Goal: Subscribe to service/newsletter

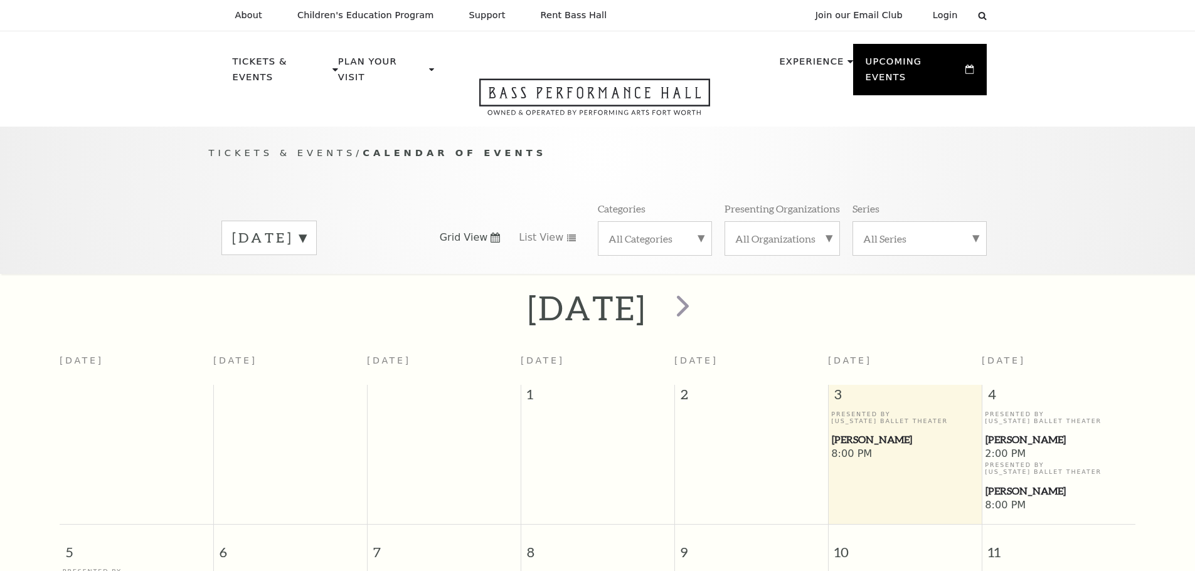
scroll to position [111, 0]
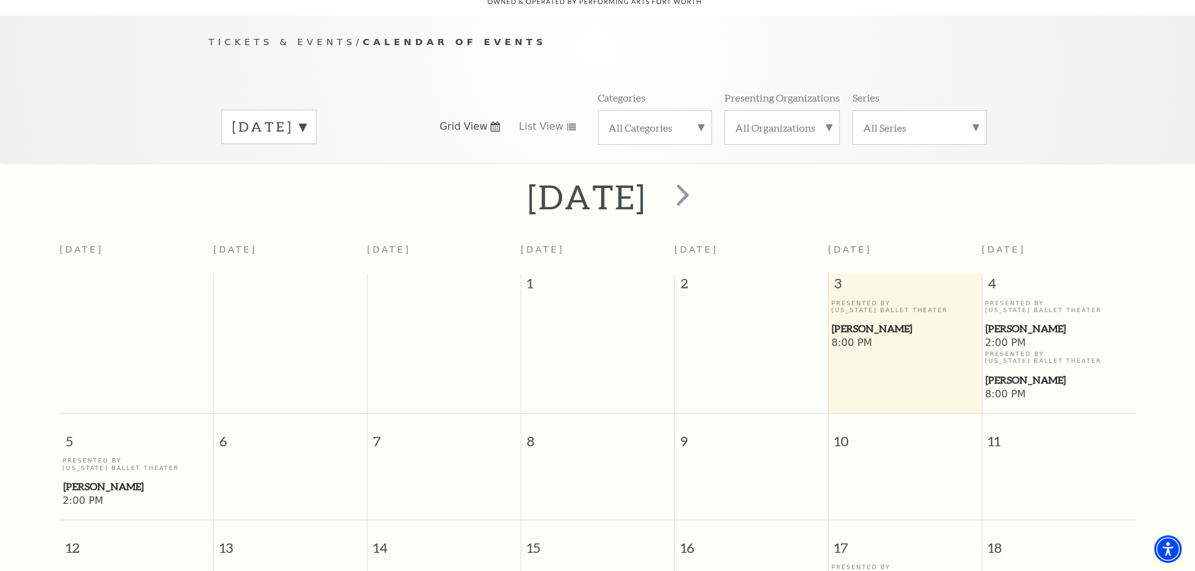
click at [697, 121] on label "All Categories" at bounding box center [654, 127] width 93 height 13
click at [673, 137] on label "Broadway" at bounding box center [654, 147] width 93 height 21
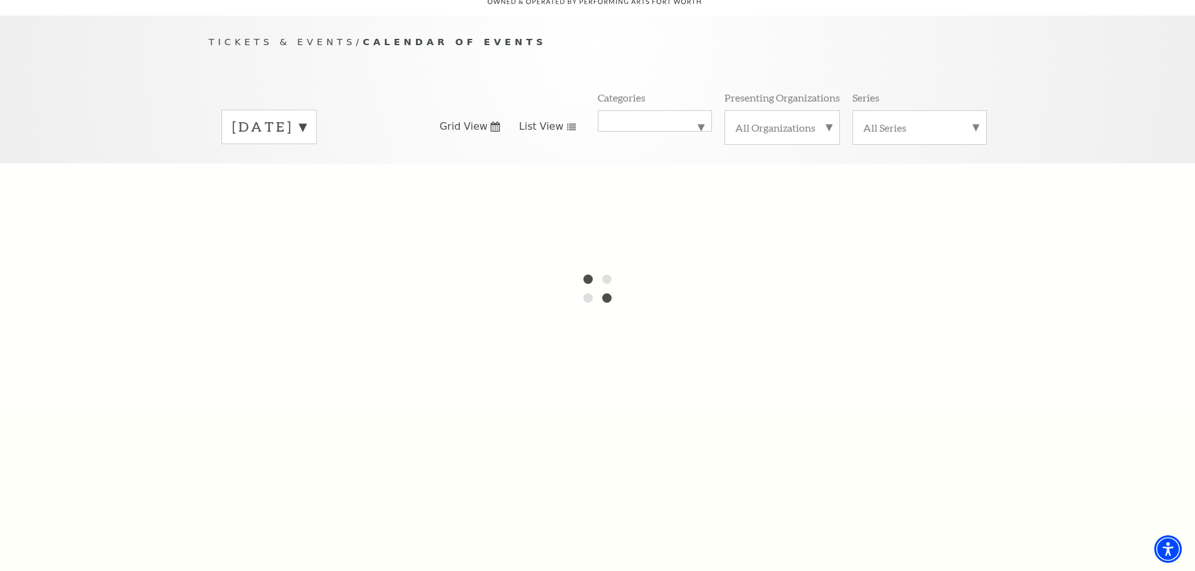
click at [557, 120] on span "List View" at bounding box center [541, 127] width 45 height 14
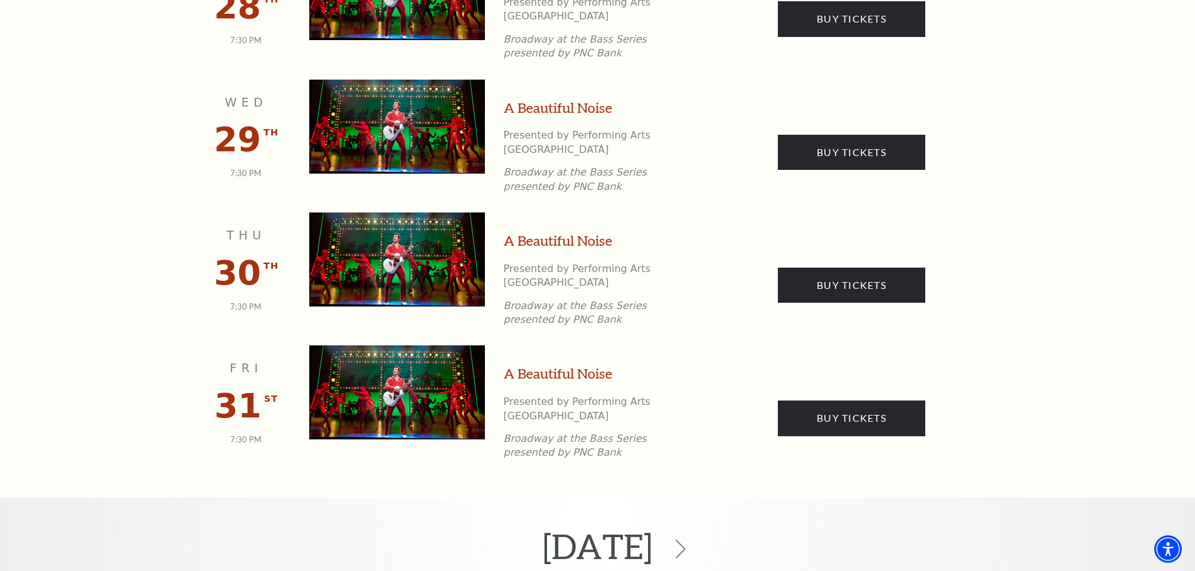
scroll to position [1929, 0]
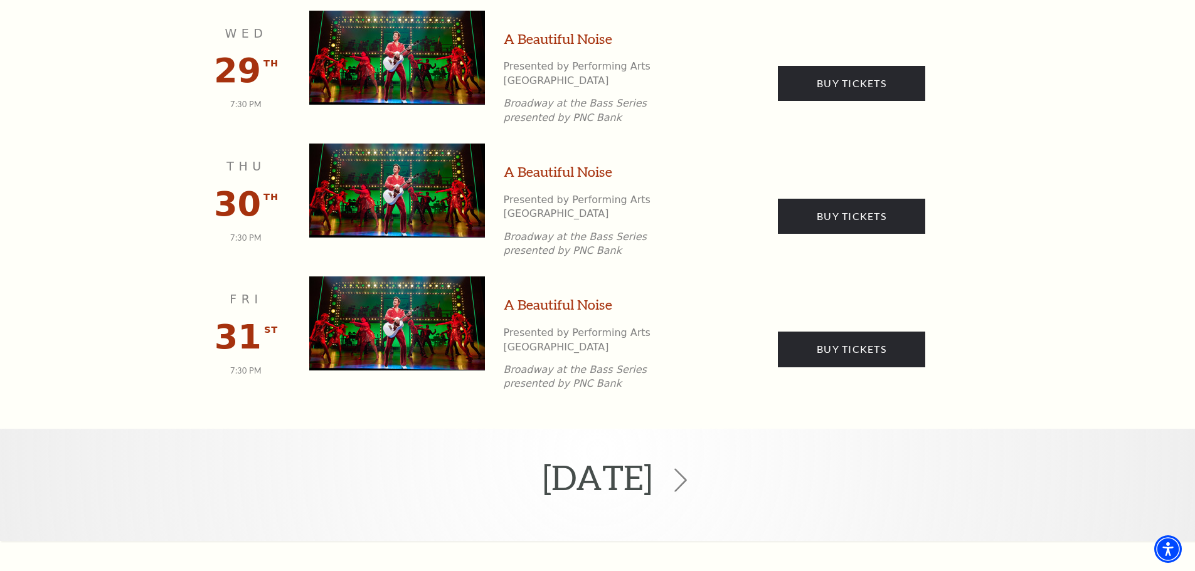
click at [692, 468] on icon at bounding box center [680, 480] width 24 height 24
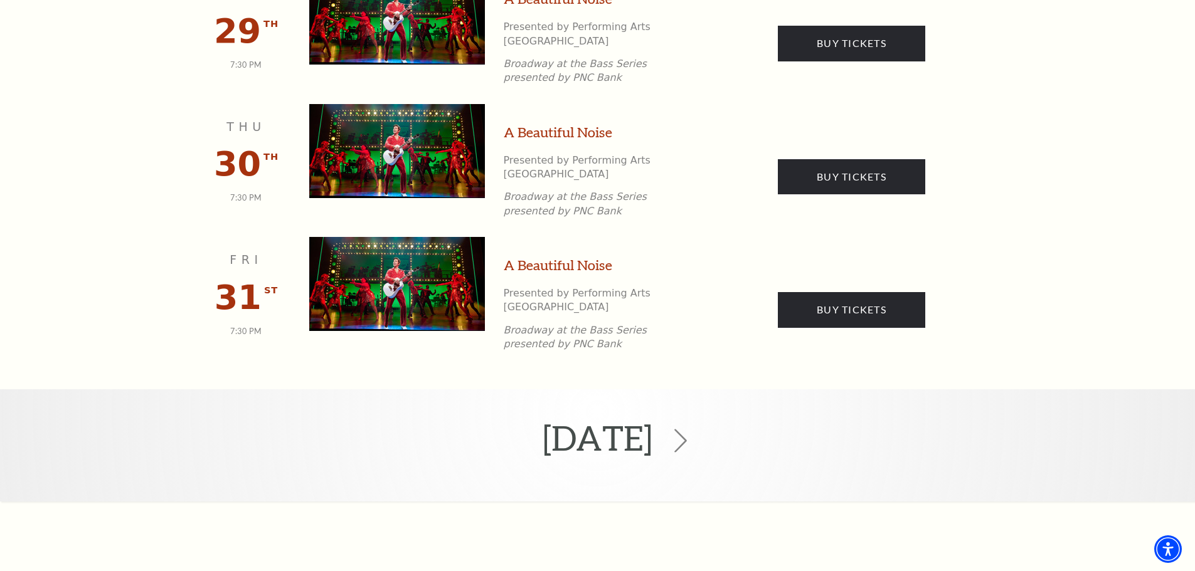
click at [692, 429] on icon at bounding box center [680, 441] width 24 height 24
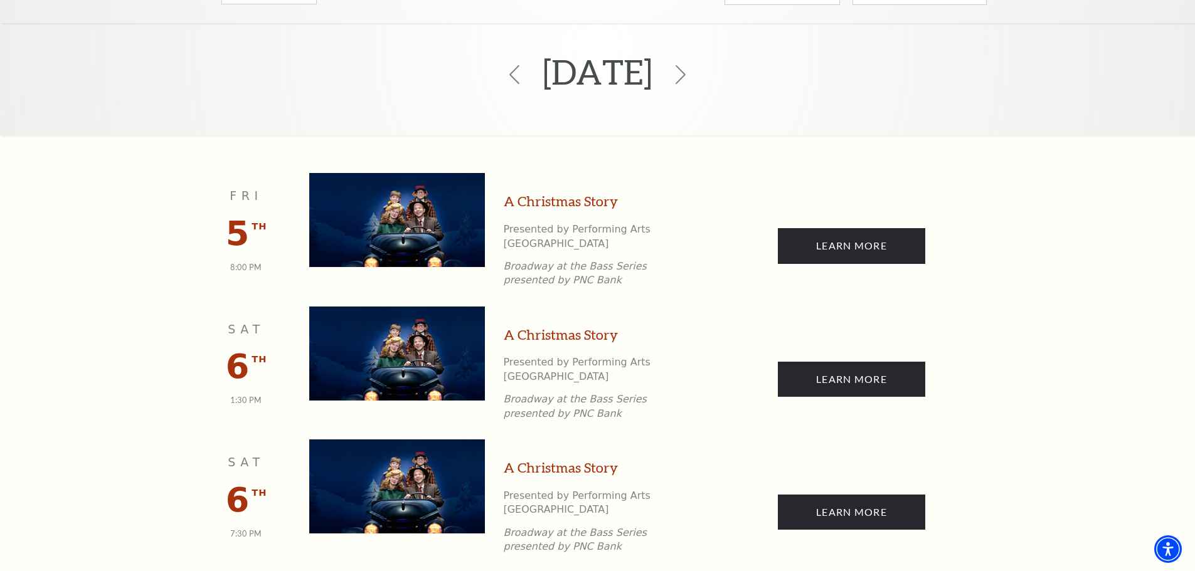
scroll to position [111, 0]
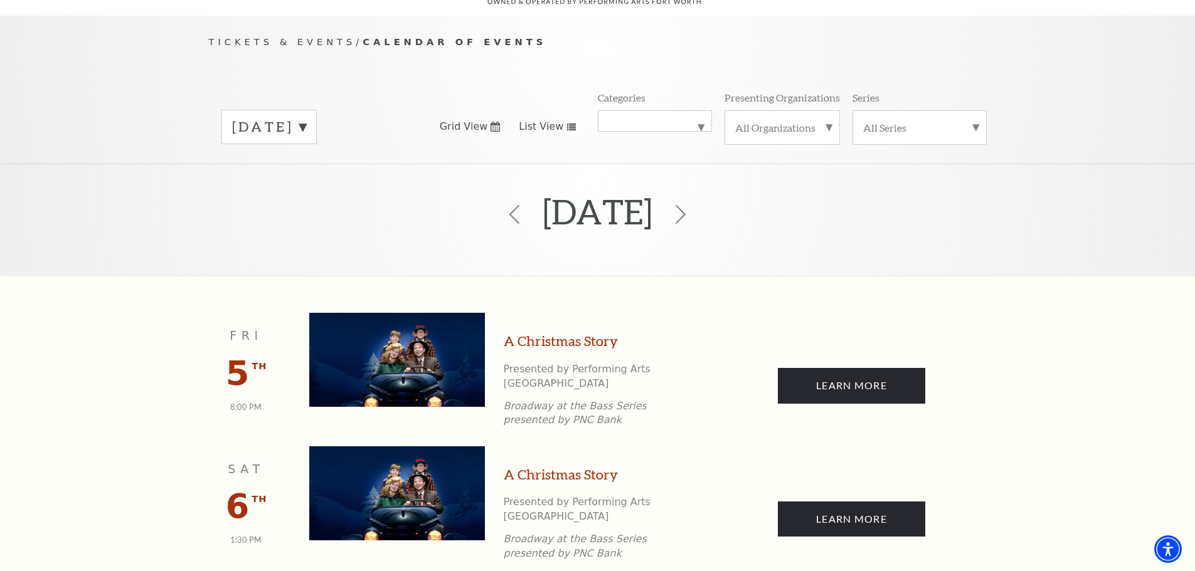
click at [306, 117] on label "December 2025" at bounding box center [269, 126] width 74 height 19
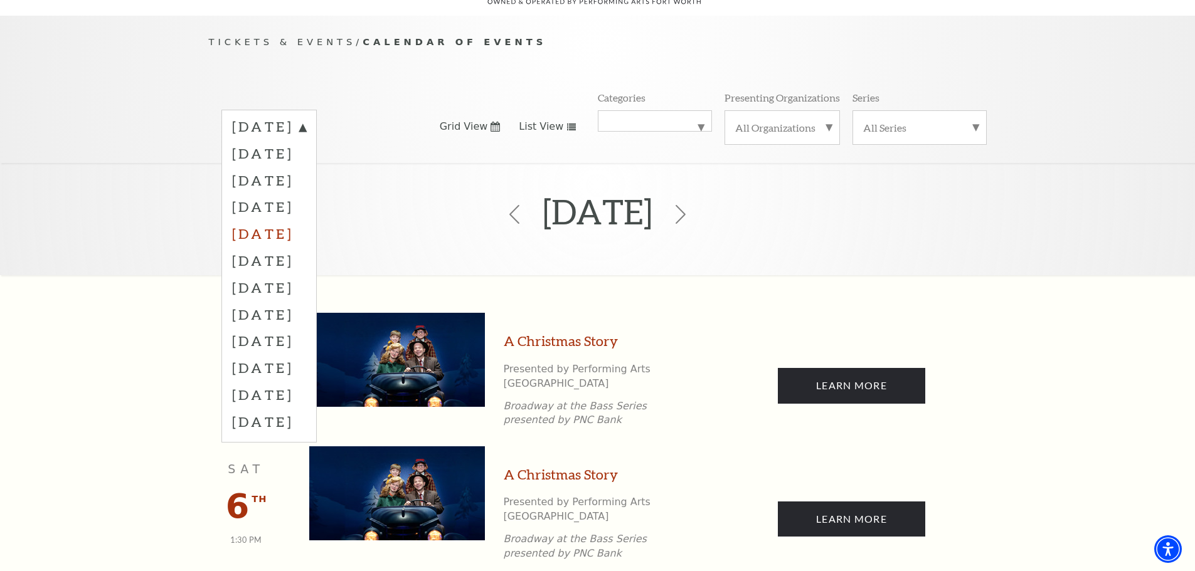
click at [306, 220] on label "February 2026" at bounding box center [269, 233] width 74 height 27
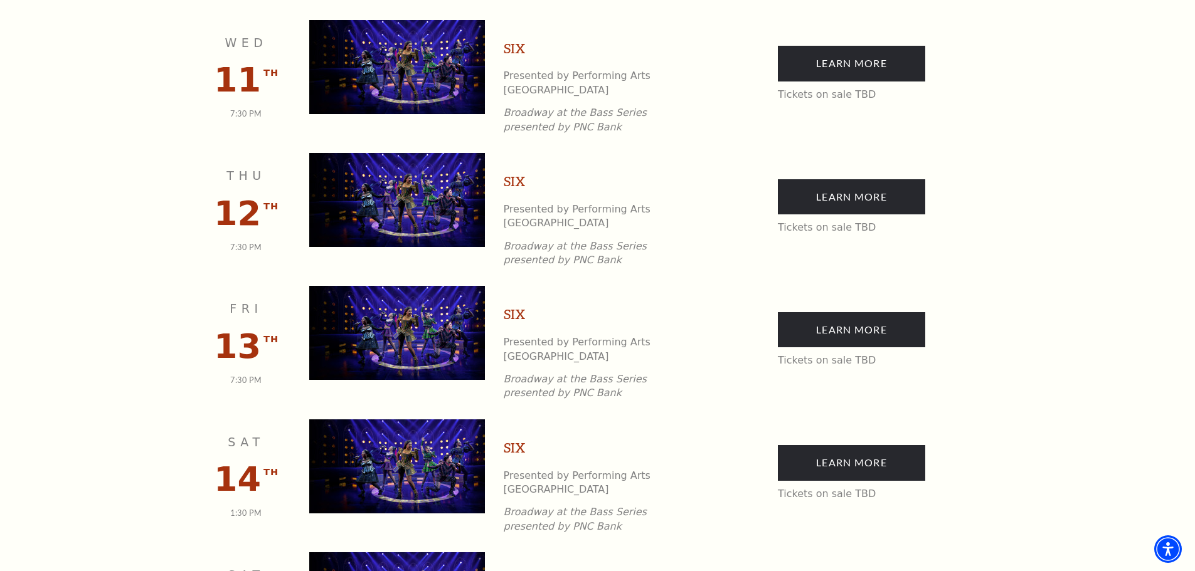
scroll to position [550, 0]
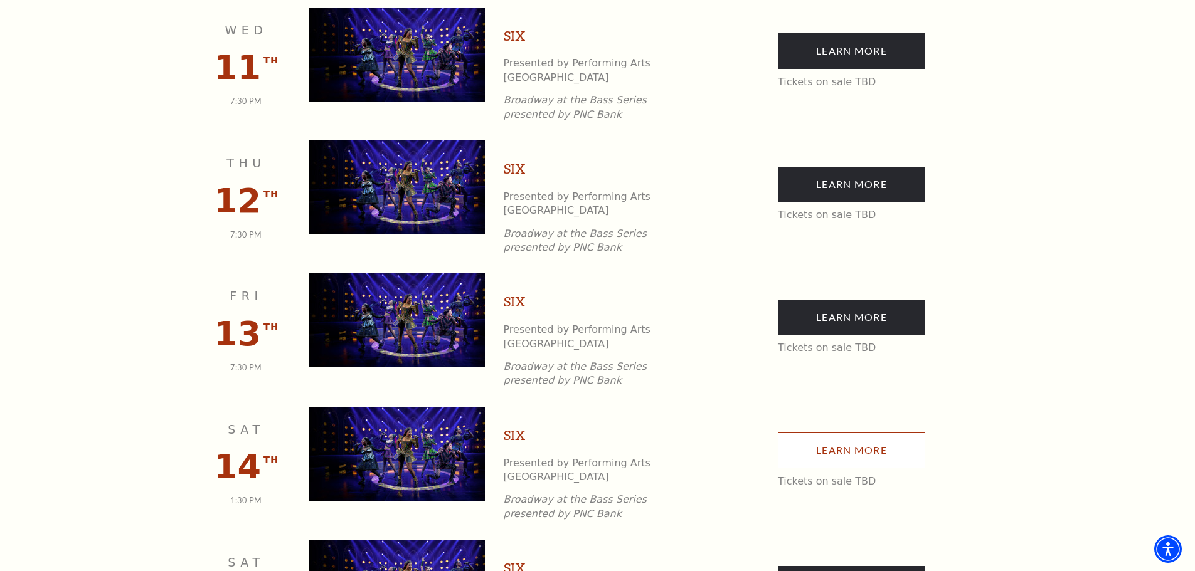
click at [836, 433] on link "Learn More" at bounding box center [851, 450] width 147 height 35
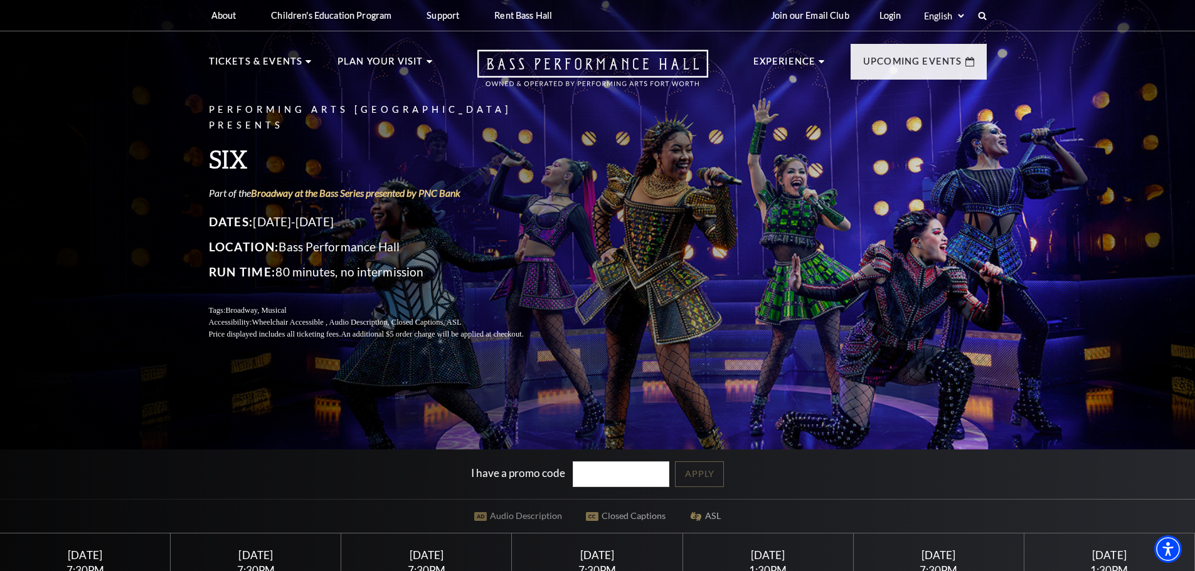
click at [820, 477] on div "I have a promo code Apply" at bounding box center [597, 475] width 1195 height 50
click at [709, 471] on div "I have a promo code Apply" at bounding box center [597, 475] width 1195 height 50
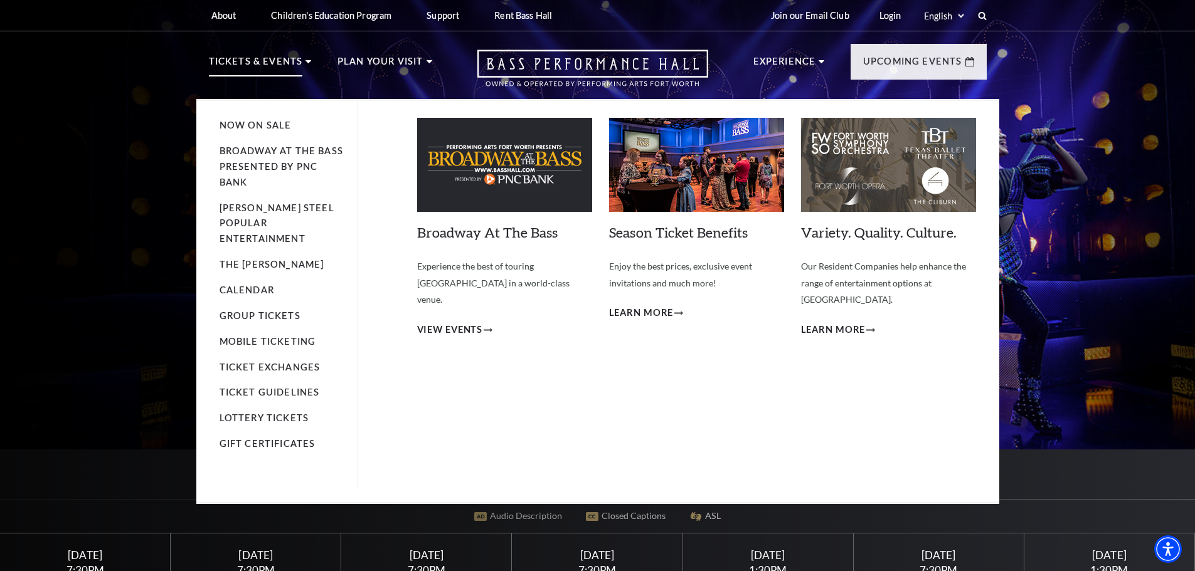
click at [292, 64] on p "Tickets & Events" at bounding box center [256, 65] width 94 height 23
click at [282, 127] on link "Now On Sale" at bounding box center [255, 125] width 72 height 11
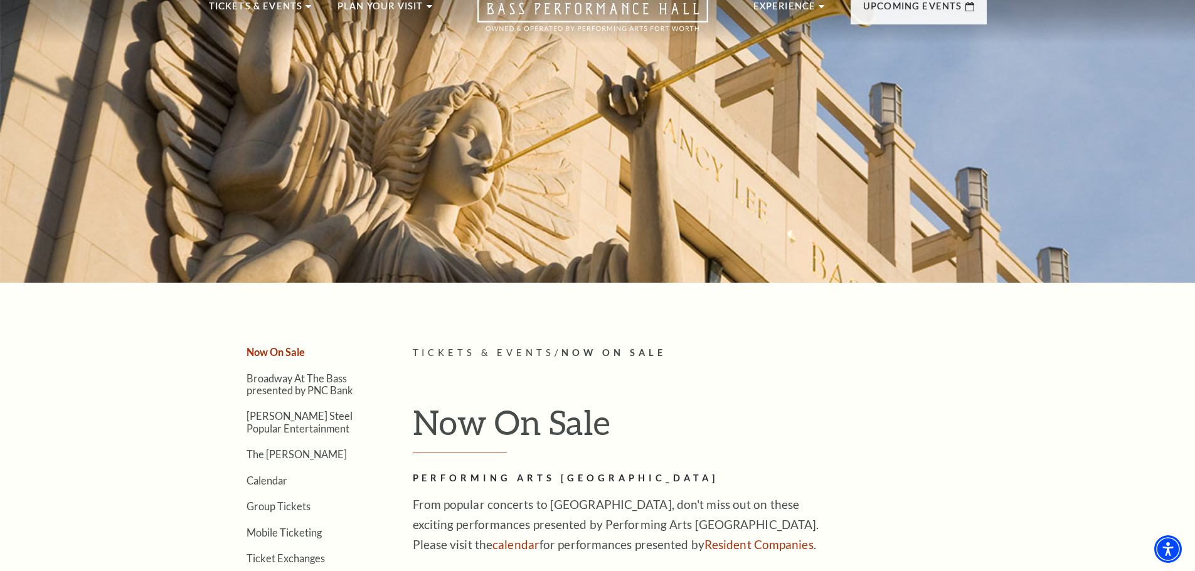
scroll to position [125, 0]
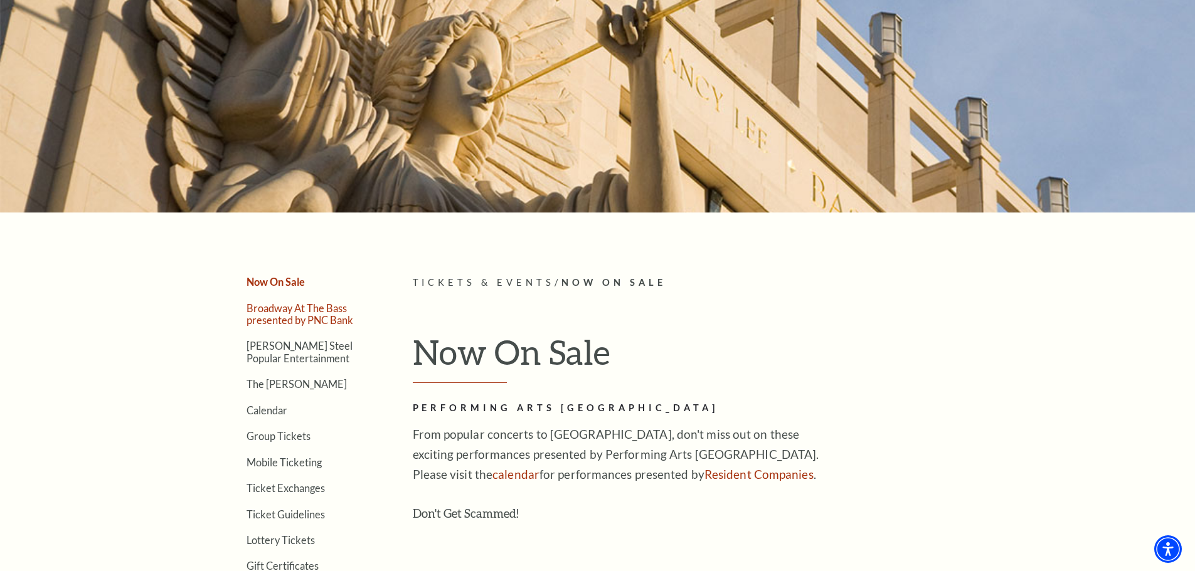
click at [333, 313] on link "Broadway At The Bass presented by PNC Bank" at bounding box center [299, 314] width 107 height 24
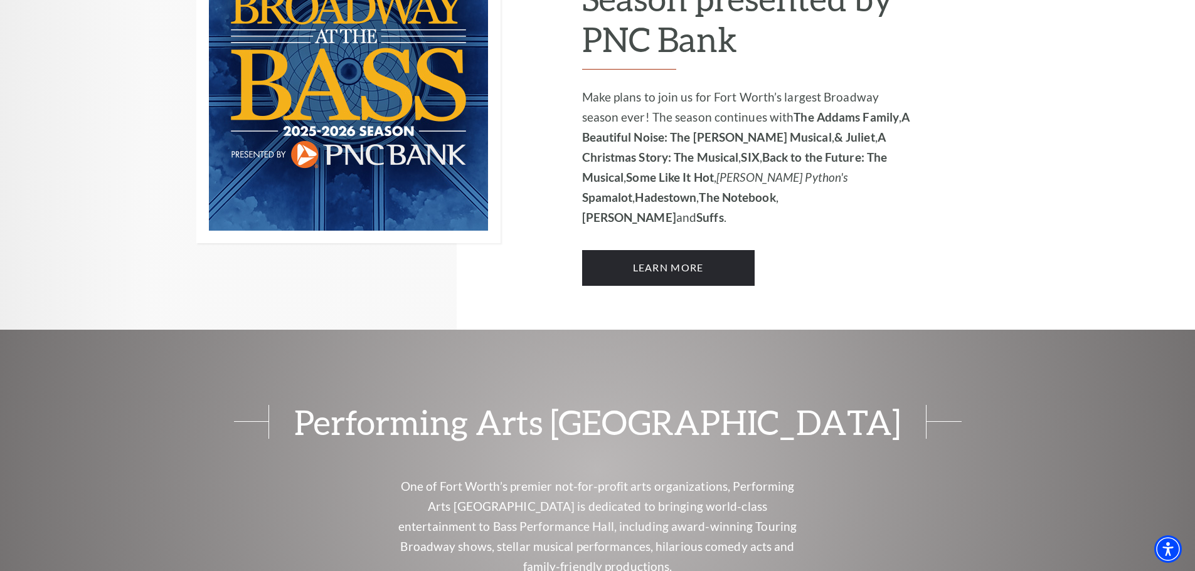
scroll to position [878, 0]
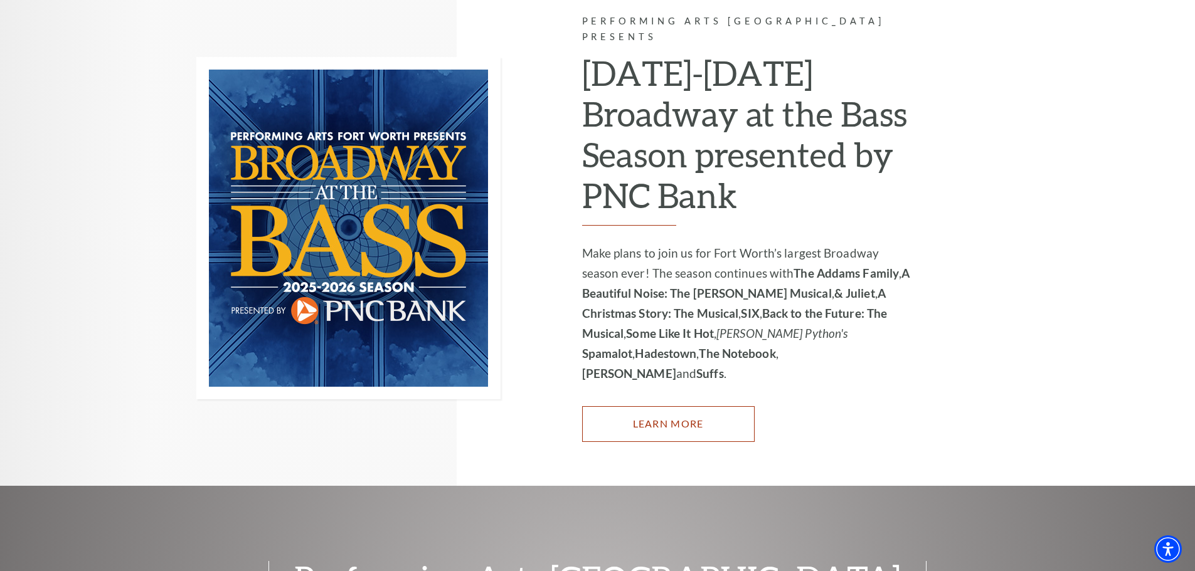
click at [676, 406] on link "Learn More" at bounding box center [668, 423] width 172 height 35
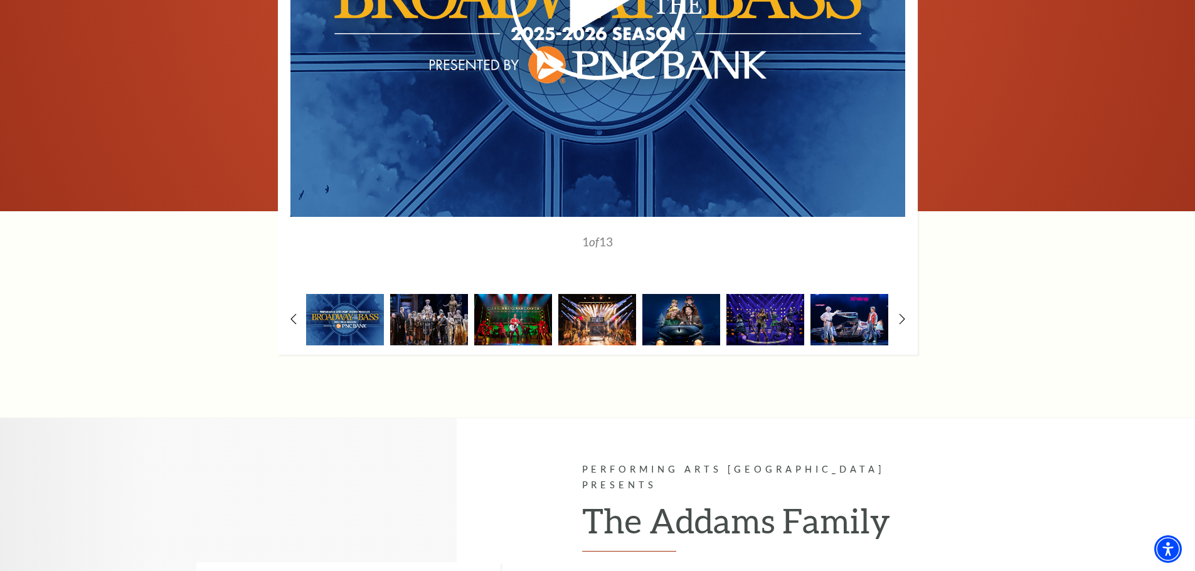
scroll to position [1191, 0]
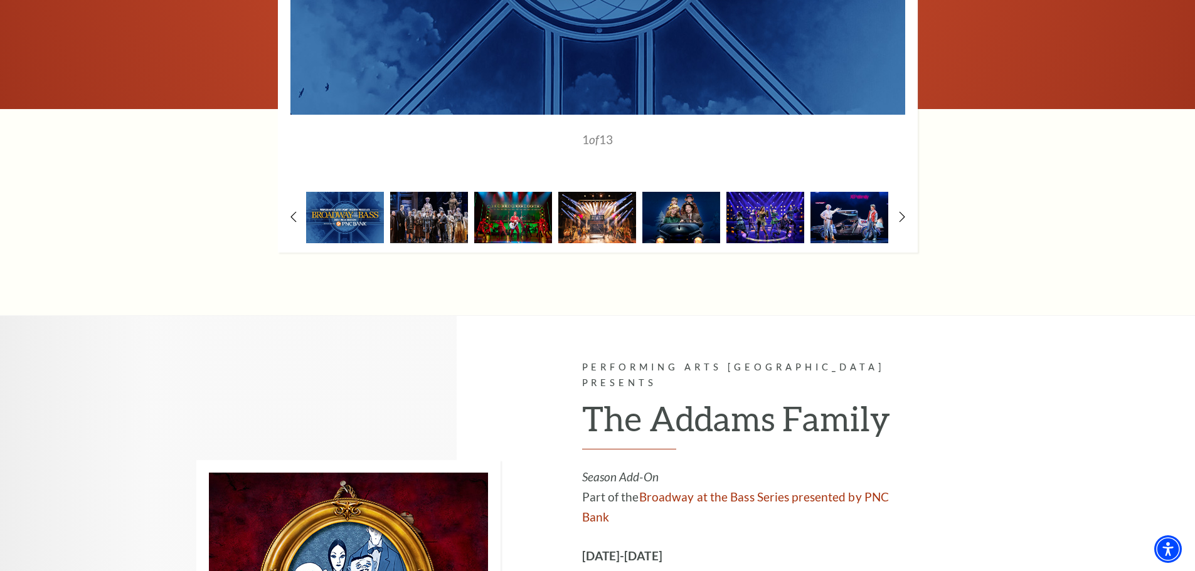
click at [776, 221] on img at bounding box center [765, 217] width 78 height 51
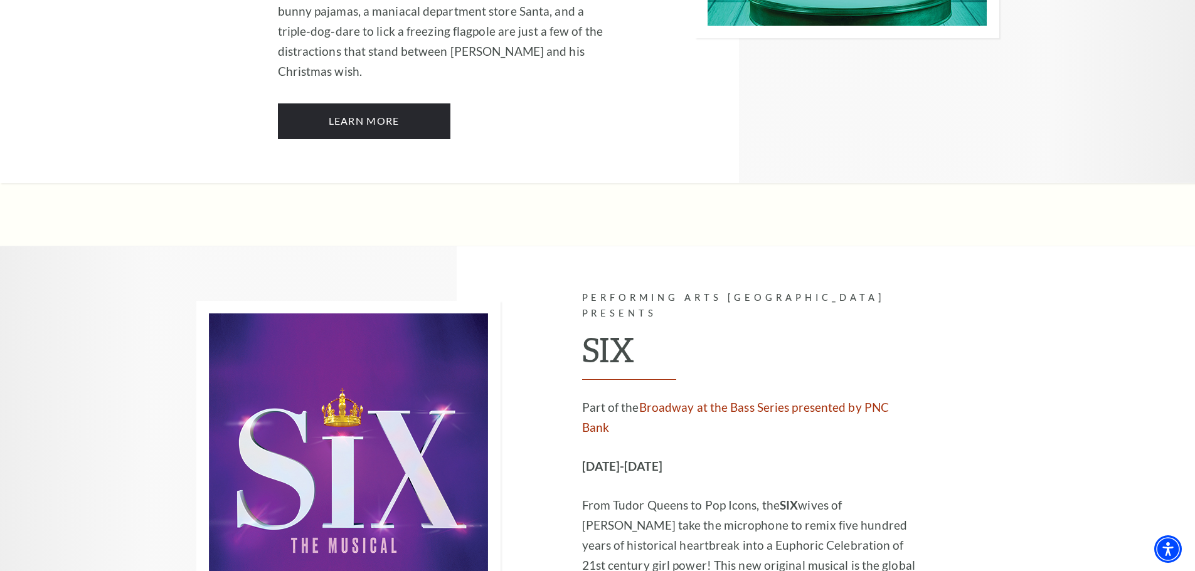
scroll to position [3888, 0]
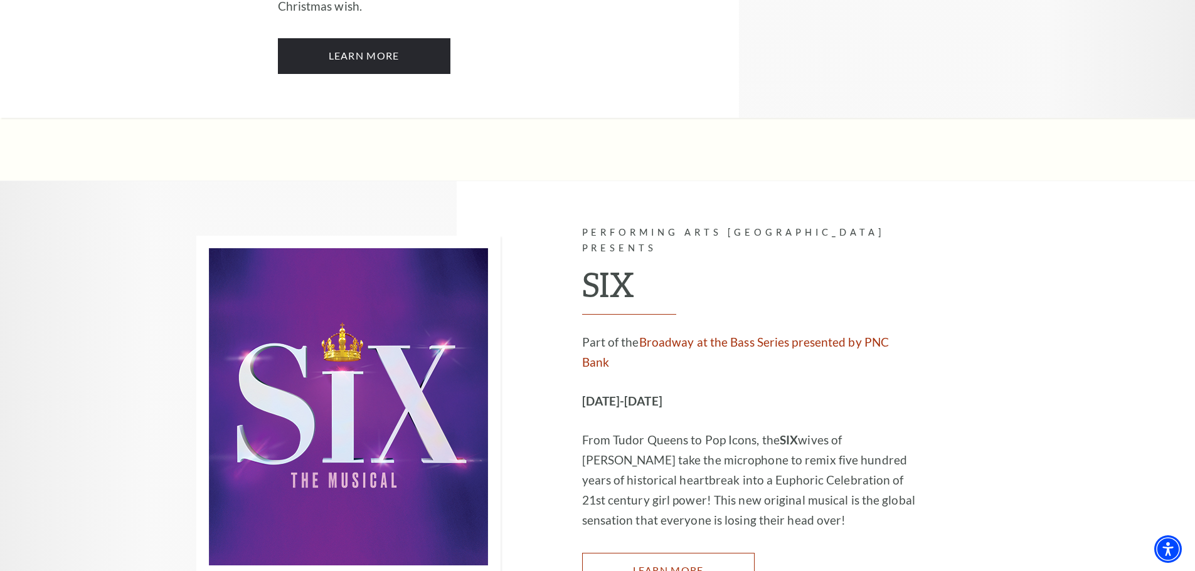
click at [698, 553] on link "Learn More" at bounding box center [668, 570] width 172 height 35
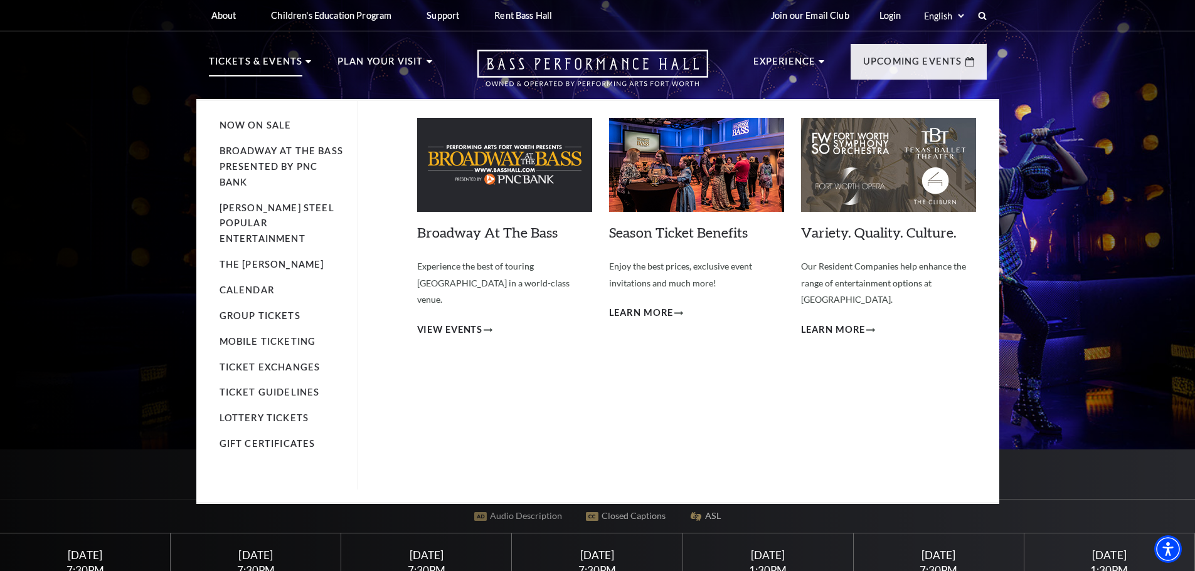
click at [309, 64] on li "Tickets & Events Now On Sale Broadway At The Bass presented by PNC Bank Irwin S…" at bounding box center [260, 76] width 103 height 45
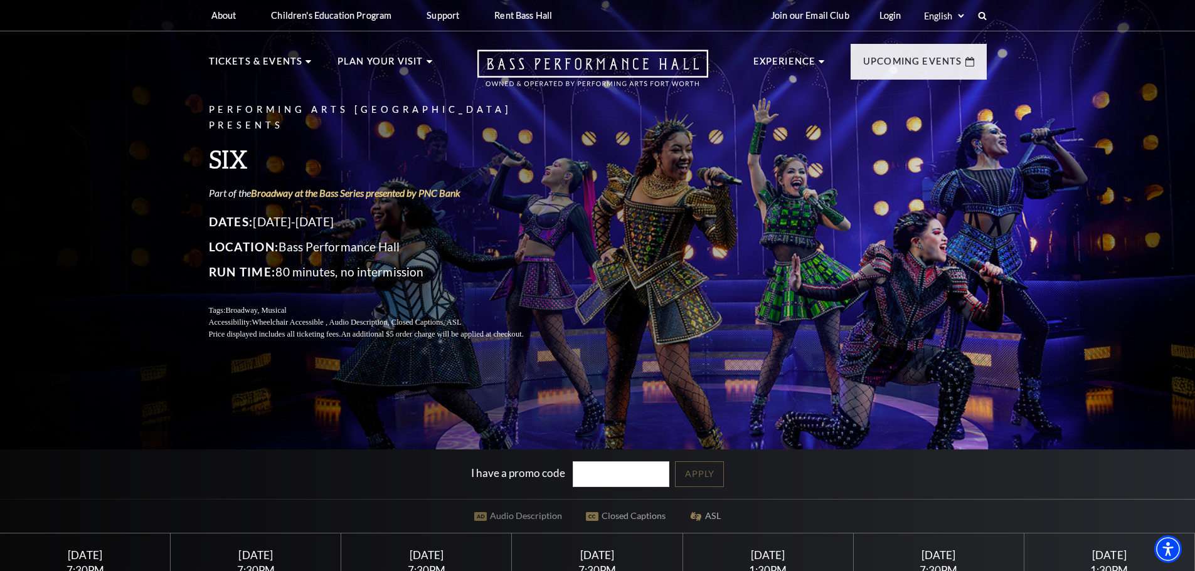
click at [1146, 319] on div "Performing Arts Fort Worth Presents SIX Part of the Broadway at the Bass Series…" at bounding box center [597, 332] width 1195 height 681
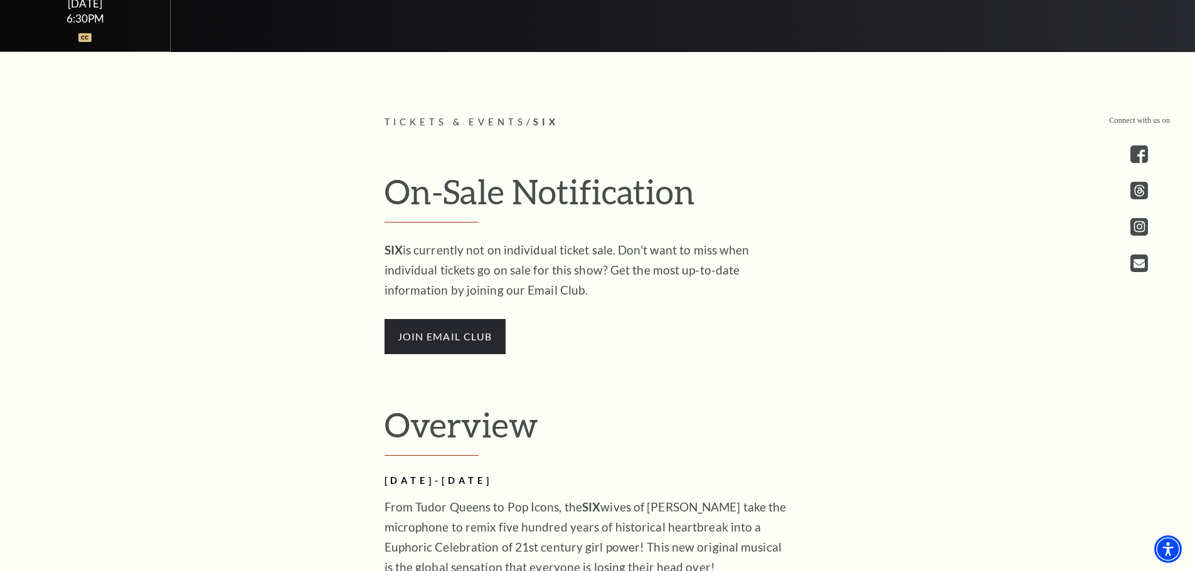
scroll to position [627, 0]
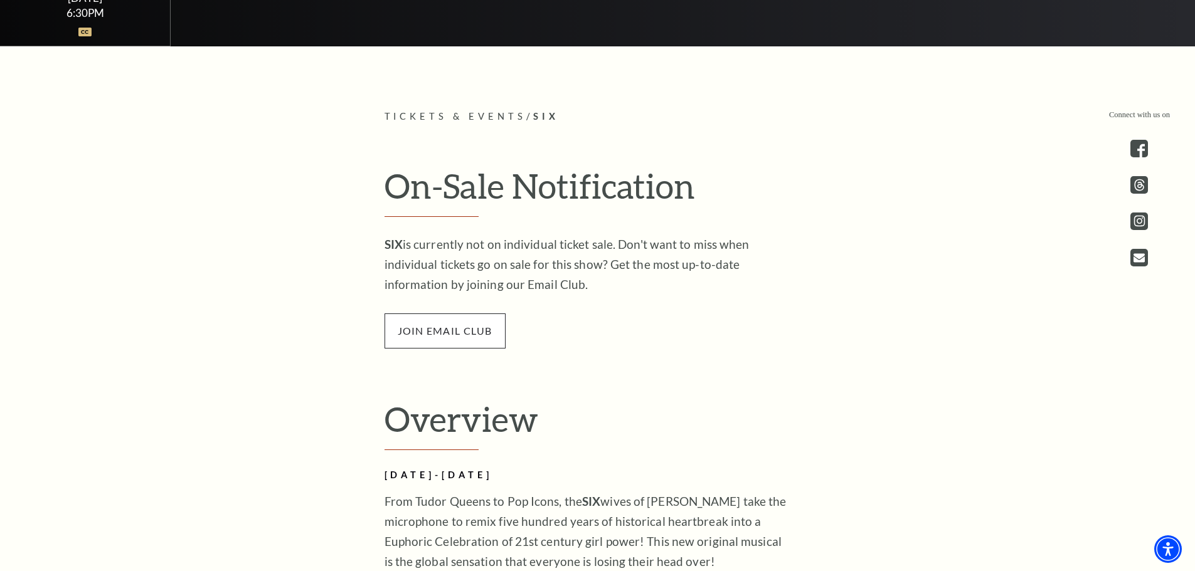
click at [485, 327] on span "join email club" at bounding box center [444, 331] width 121 height 35
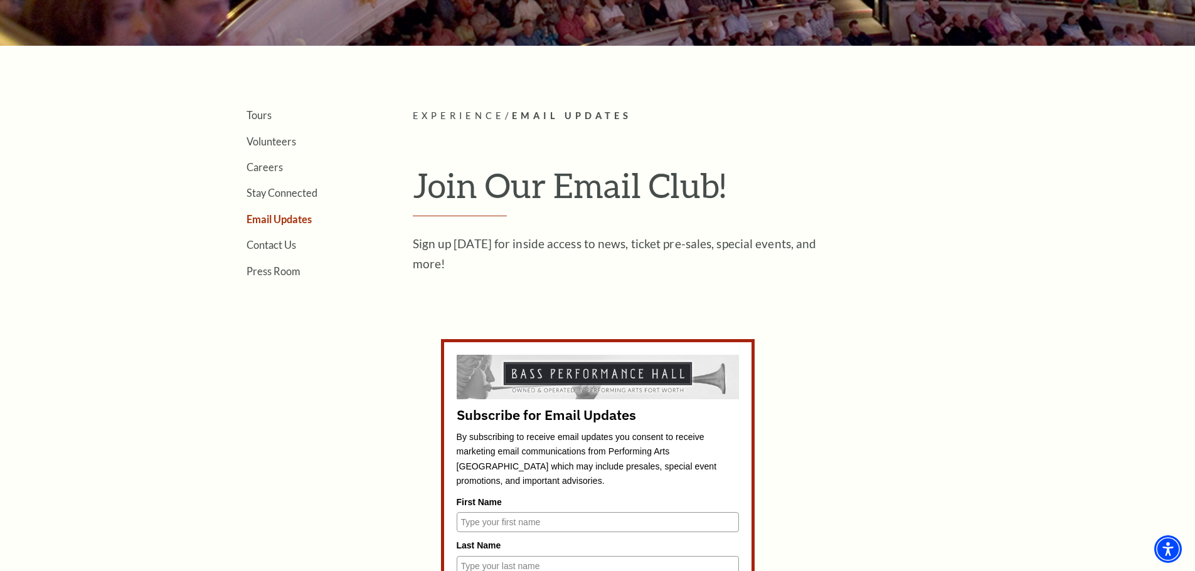
scroll to position [314, 0]
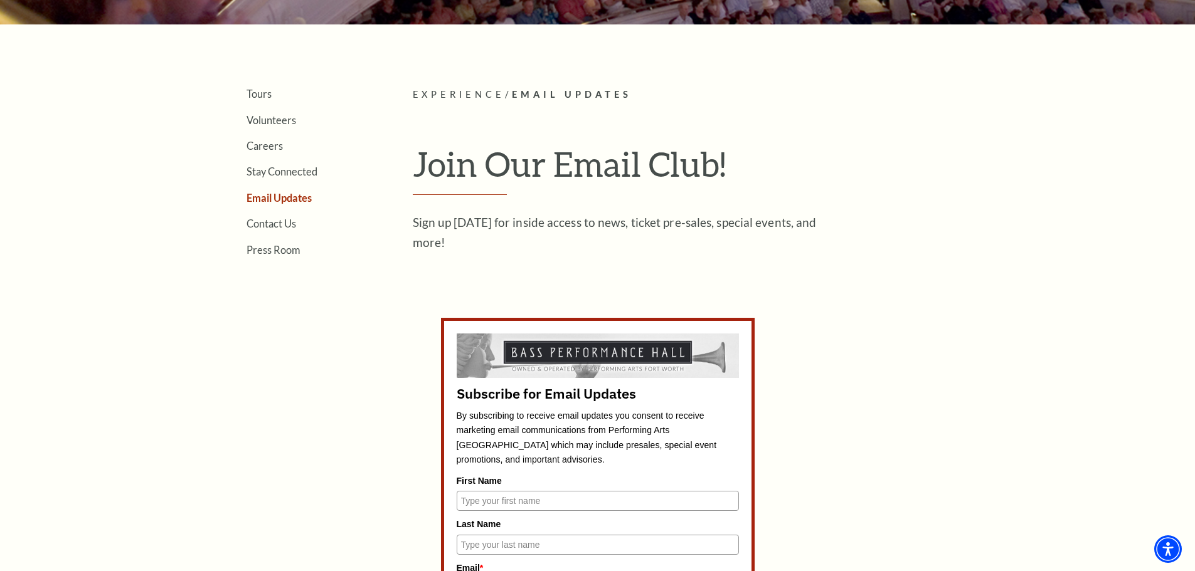
click at [528, 499] on input "First Name" at bounding box center [598, 501] width 282 height 20
type input "[PERSON_NAME]"
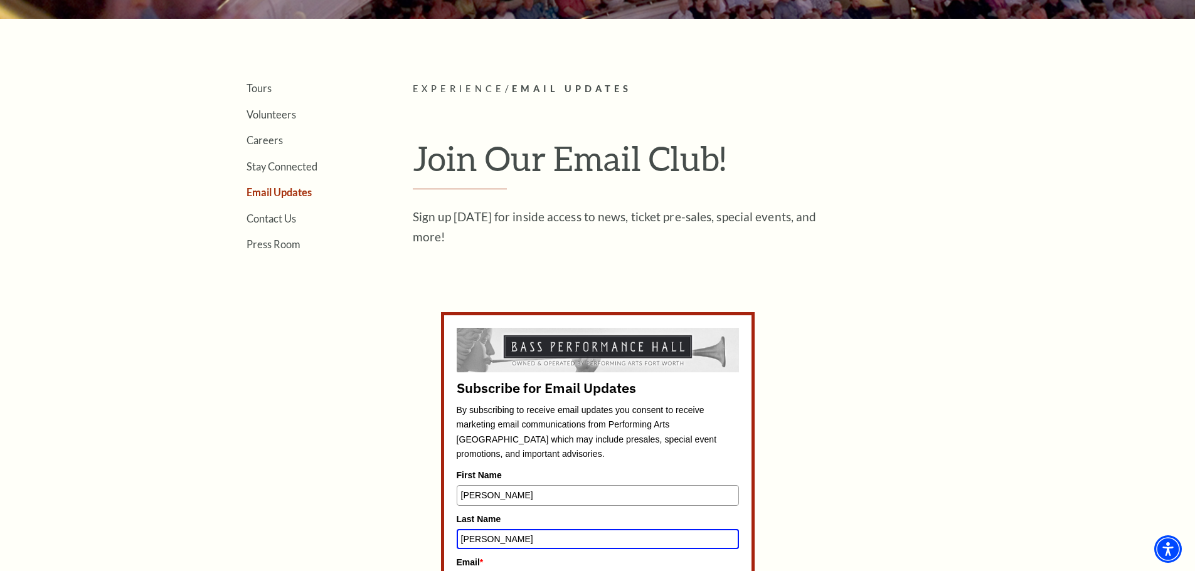
type input "[PERSON_NAME]"
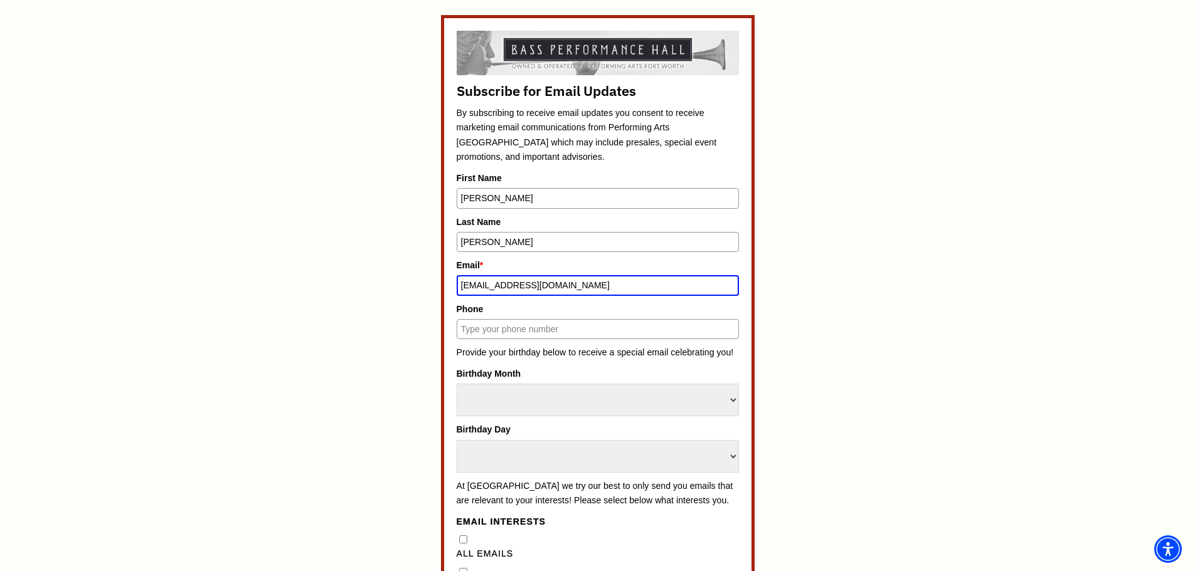
type input "[EMAIL_ADDRESS][DOMAIN_NAME]"
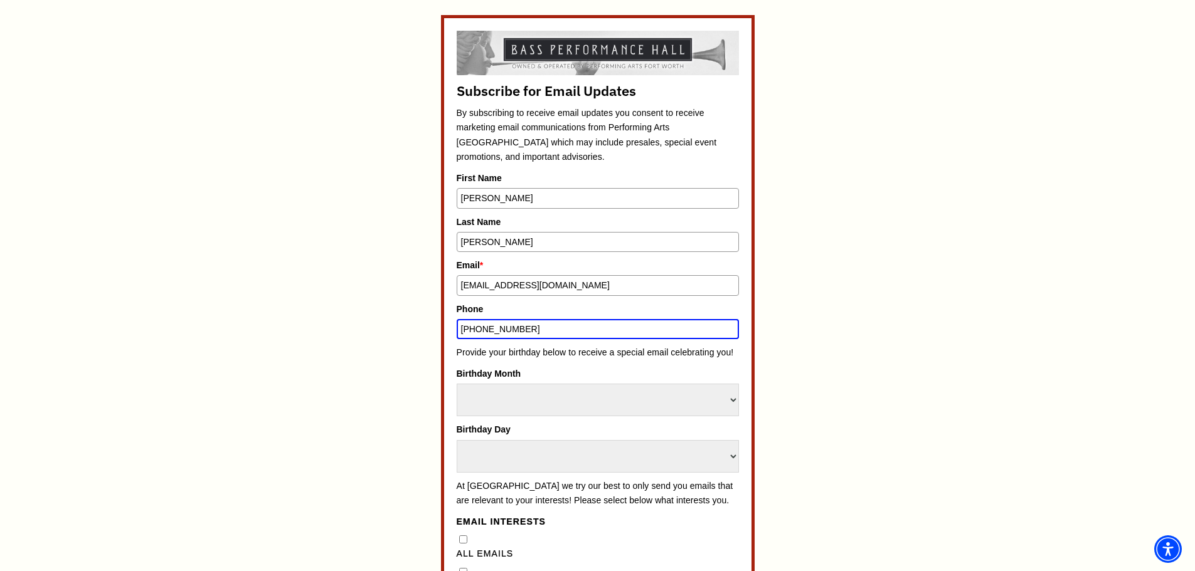
type input "[PHONE_NUMBER]"
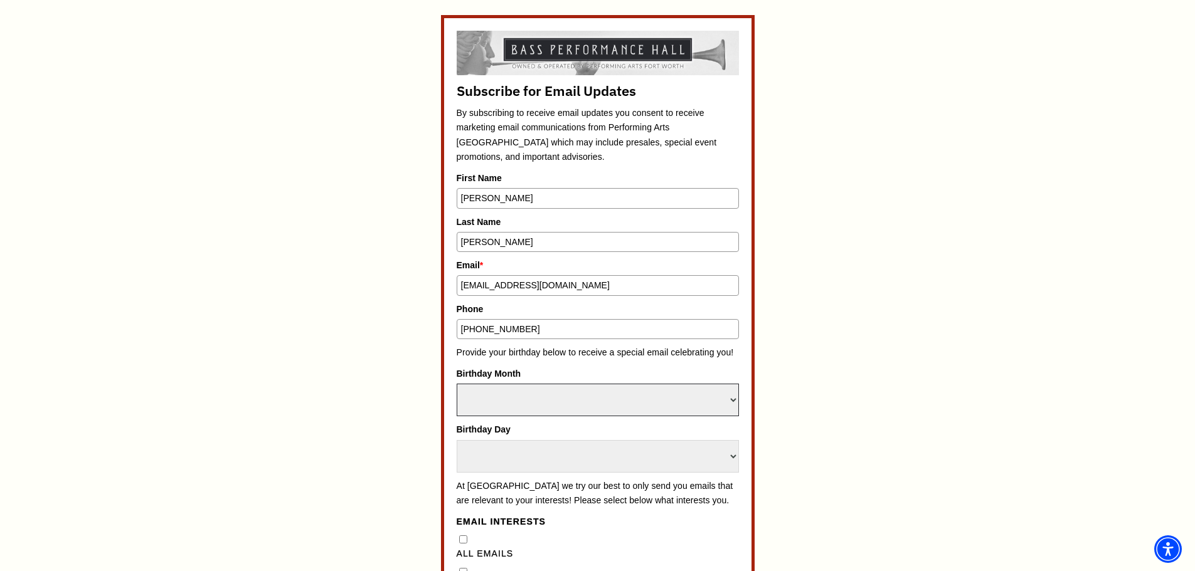
click at [737, 403] on select "Select Month January February March April May June July August September Octobe…" at bounding box center [598, 400] width 282 height 33
select select "May"
click at [457, 384] on select "Select Month January February March April May June July August September Octobe…" at bounding box center [598, 400] width 282 height 33
click at [699, 462] on select "Select Day 1 2 3 4 5 6 7 8 9 10 11 12 13 14 15 16 17 18 19 20 21 22 23 24" at bounding box center [598, 456] width 282 height 33
select select "2"
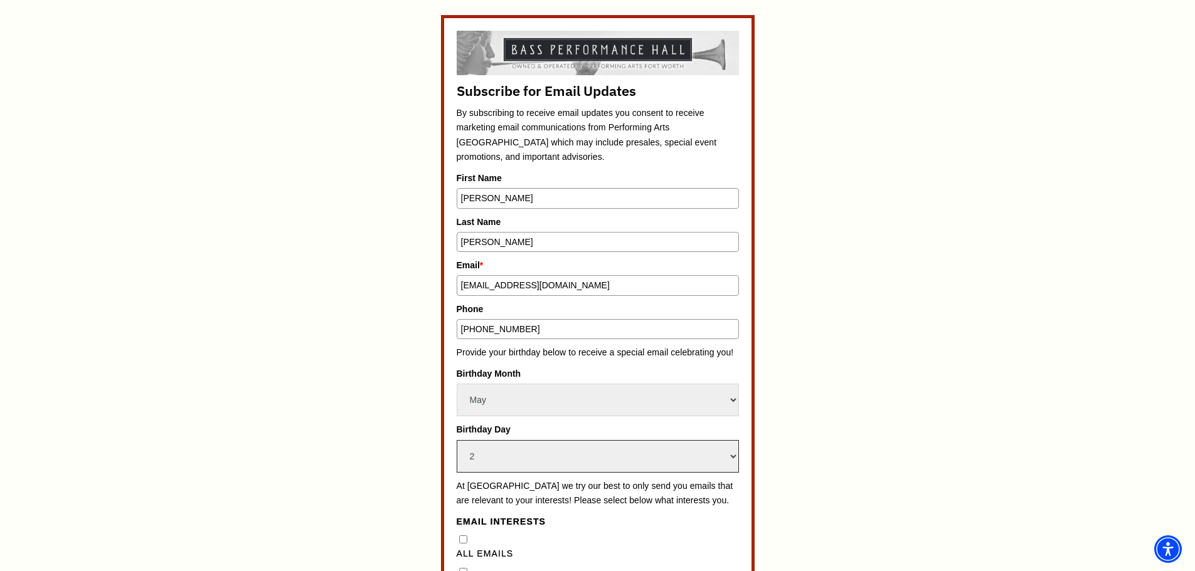
click at [457, 440] on select "Select Day 1 2 3 4 5 6 7 8 9 10 11 12 13 14 15 16 17 18 19 20 21 22 23 24" at bounding box center [598, 456] width 282 height 33
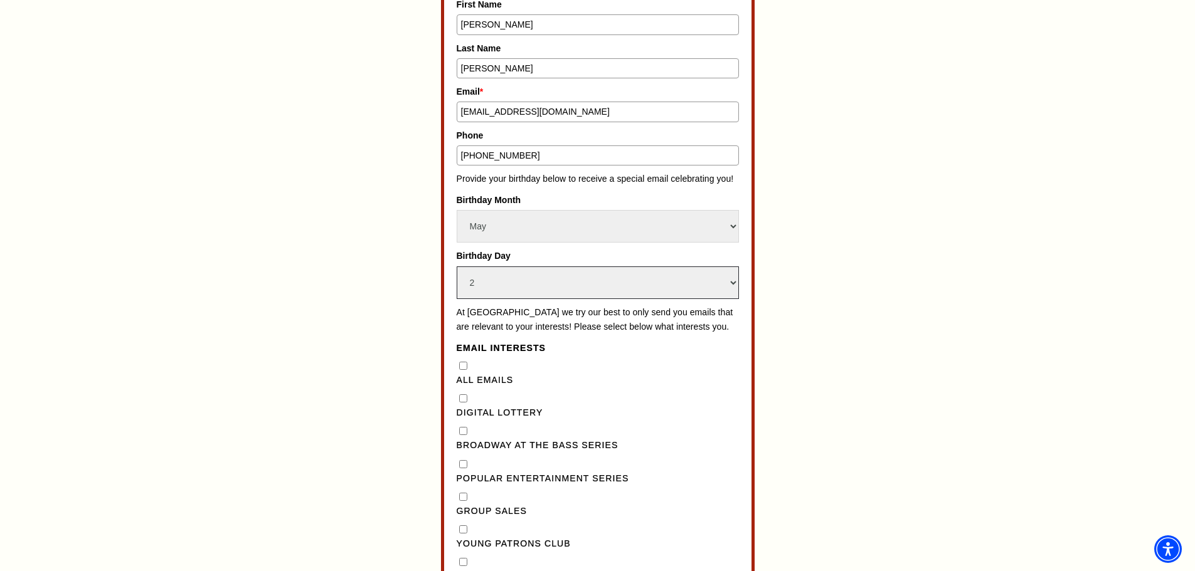
scroll to position [799, 0]
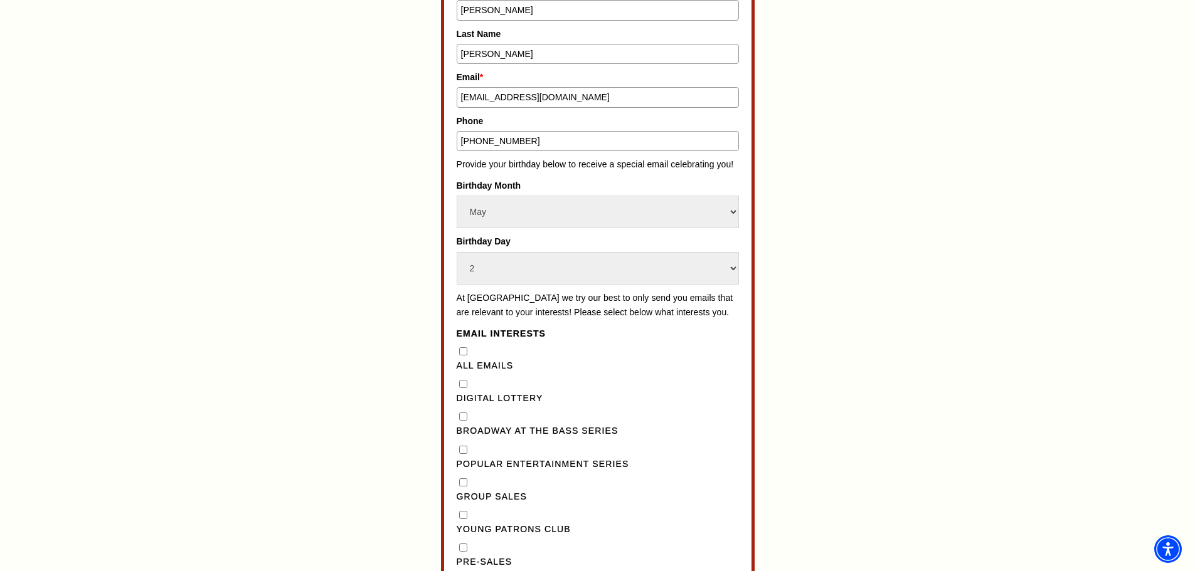
click at [463, 388] on Lottery"] "Digital Lottery" at bounding box center [463, 384] width 8 height 8
checkbox Lottery"] "true"
click at [460, 421] on Series"] "Broadway at the Bass Series" at bounding box center [463, 417] width 8 height 8
checkbox Series"] "true"
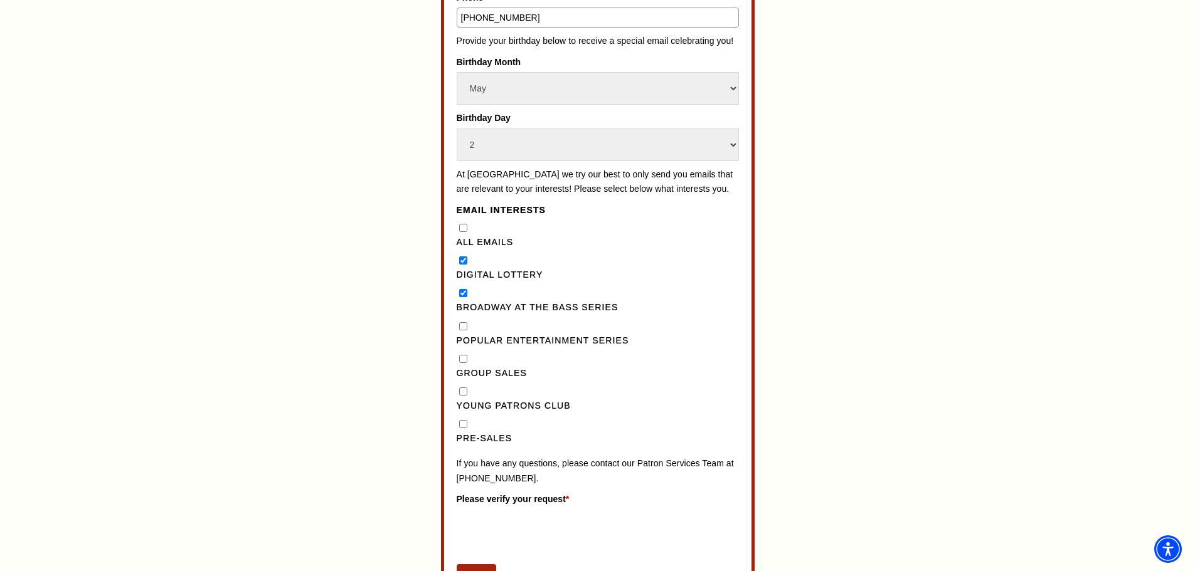
scroll to position [924, 0]
click at [463, 426] on input "Pre-Sales" at bounding box center [463, 422] width 8 height 8
checkbox input "true"
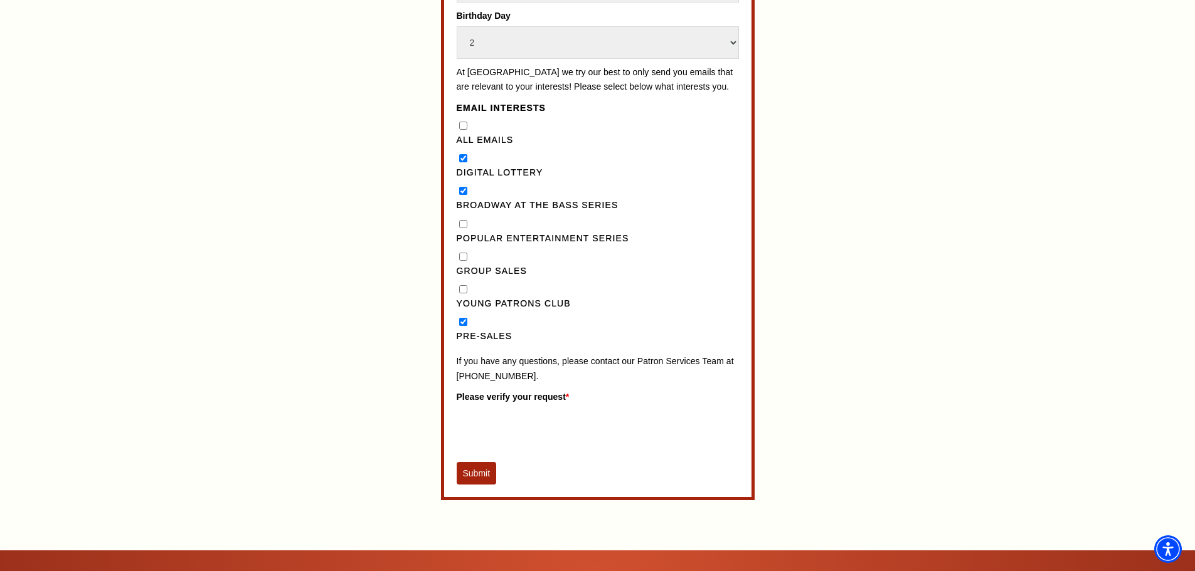
scroll to position [1050, 0]
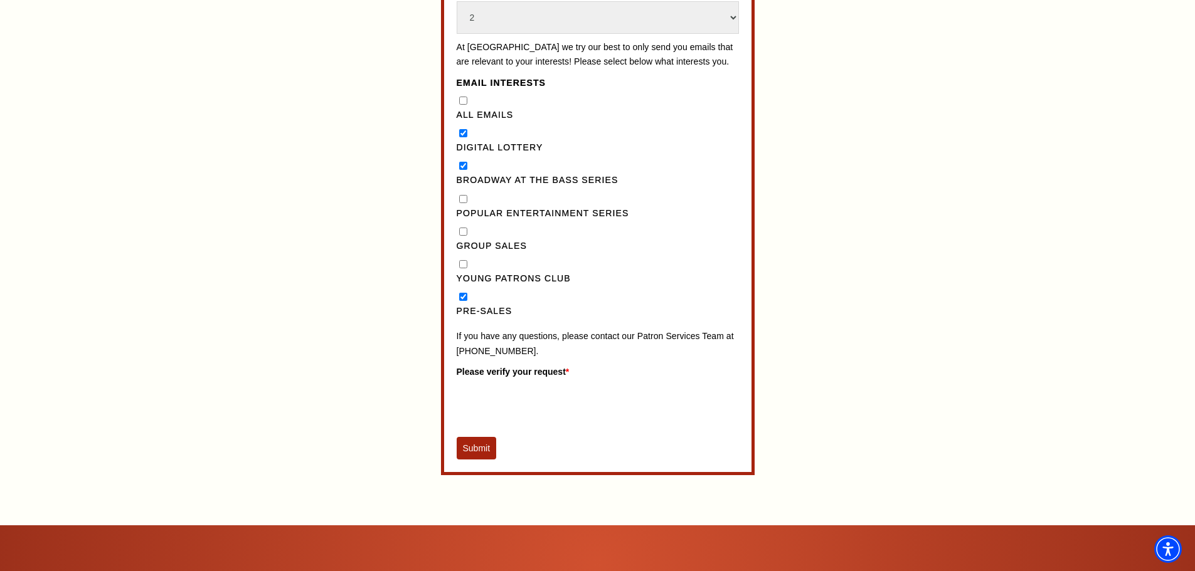
click at [482, 460] on button "Submit" at bounding box center [477, 448] width 40 height 23
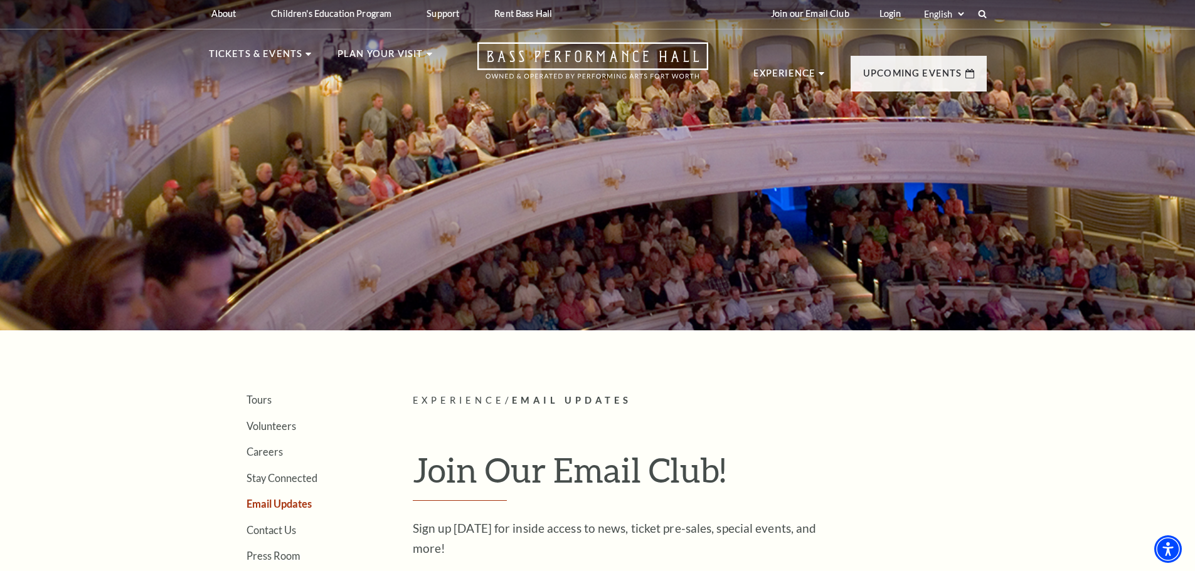
scroll to position [0, 0]
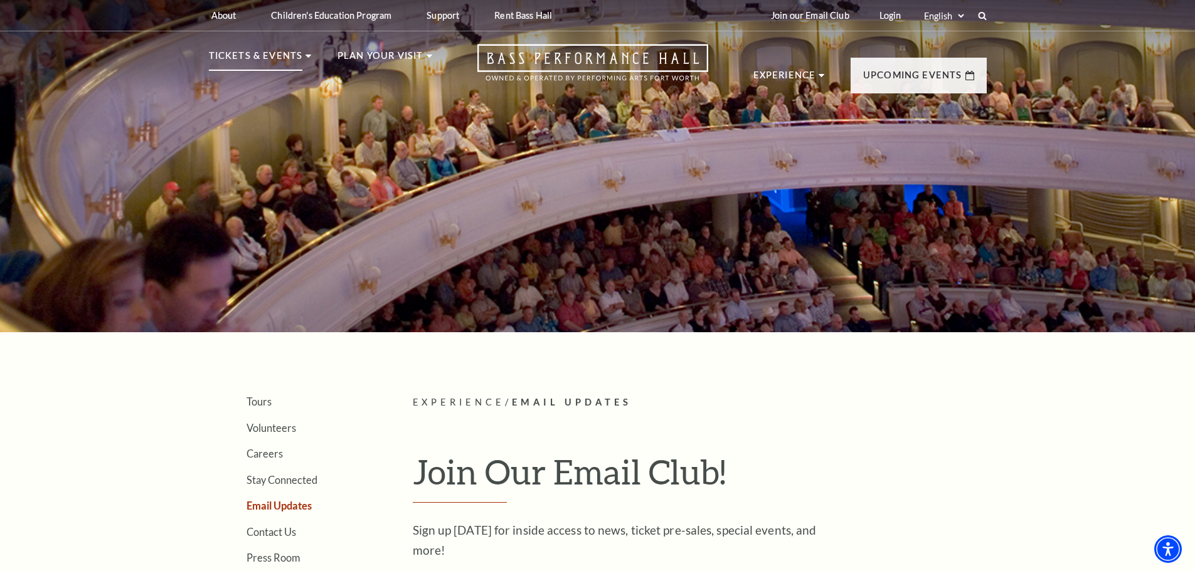
click at [306, 57] on use at bounding box center [308, 56] width 6 height 3
